Goal: Task Accomplishment & Management: Use online tool/utility

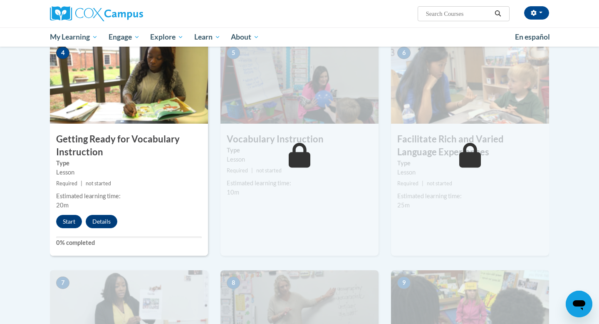
scroll to position [382, 0]
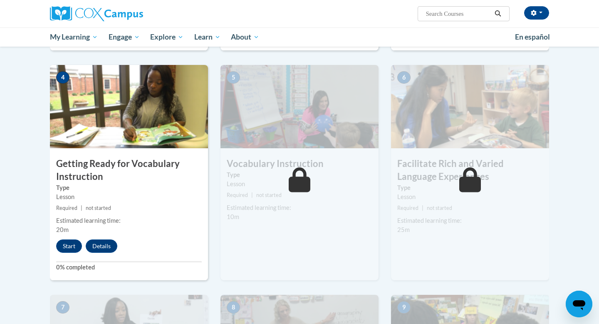
click at [69, 237] on div "4 Getting Ready for Vocabulary Instruction Type Lesson Required | not started E…" at bounding box center [129, 172] width 158 height 215
click at [71, 246] on button "Start" at bounding box center [69, 245] width 26 height 13
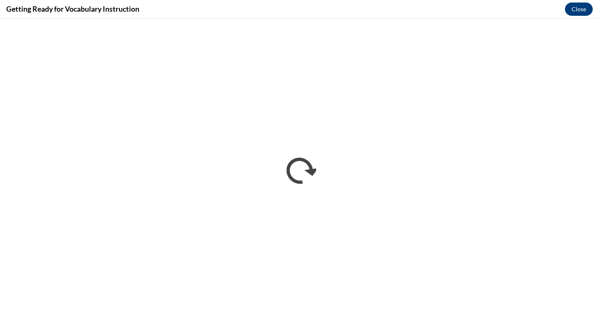
scroll to position [0, 0]
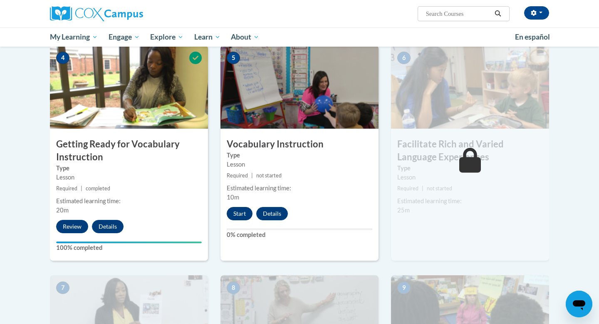
scroll to position [401, 0]
click at [239, 213] on button "Start" at bounding box center [240, 213] width 26 height 13
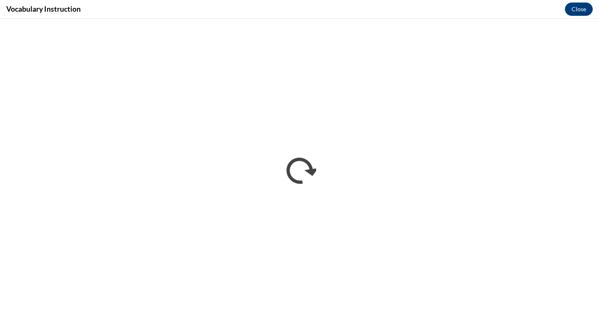
scroll to position [0, 0]
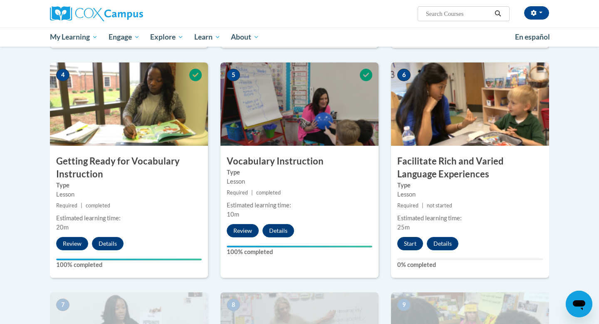
scroll to position [380, 0]
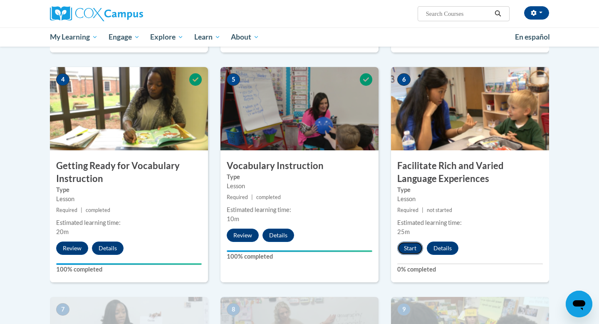
click at [410, 247] on button "Start" at bounding box center [410, 247] width 26 height 13
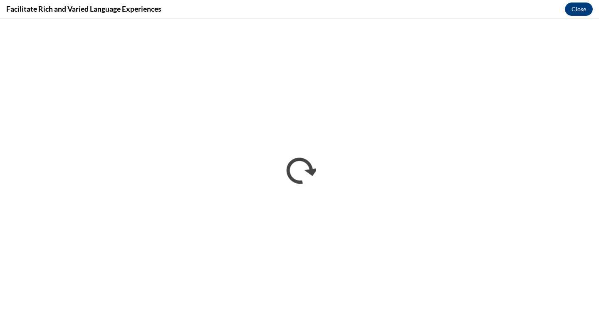
scroll to position [0, 0]
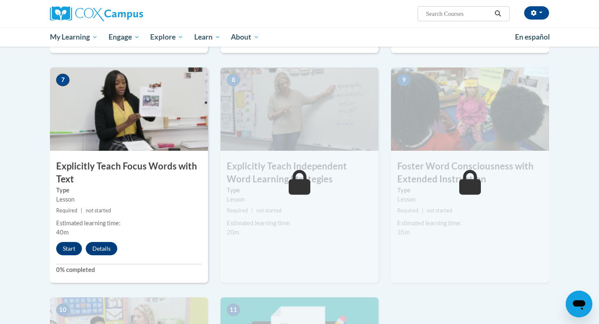
scroll to position [610, 0]
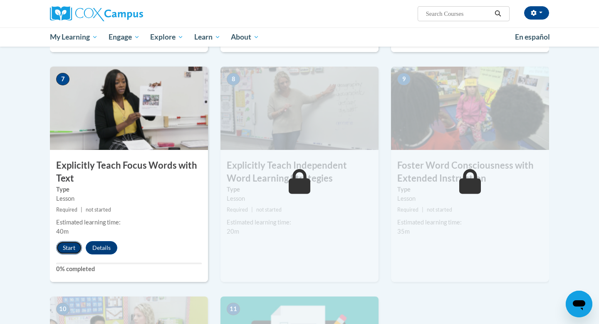
click at [69, 249] on button "Start" at bounding box center [69, 247] width 26 height 13
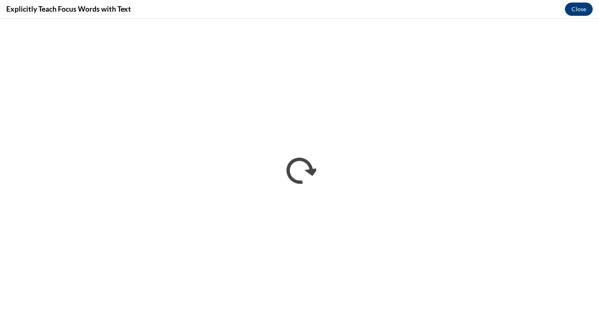
scroll to position [0, 0]
